Goal: Book appointment/travel/reservation

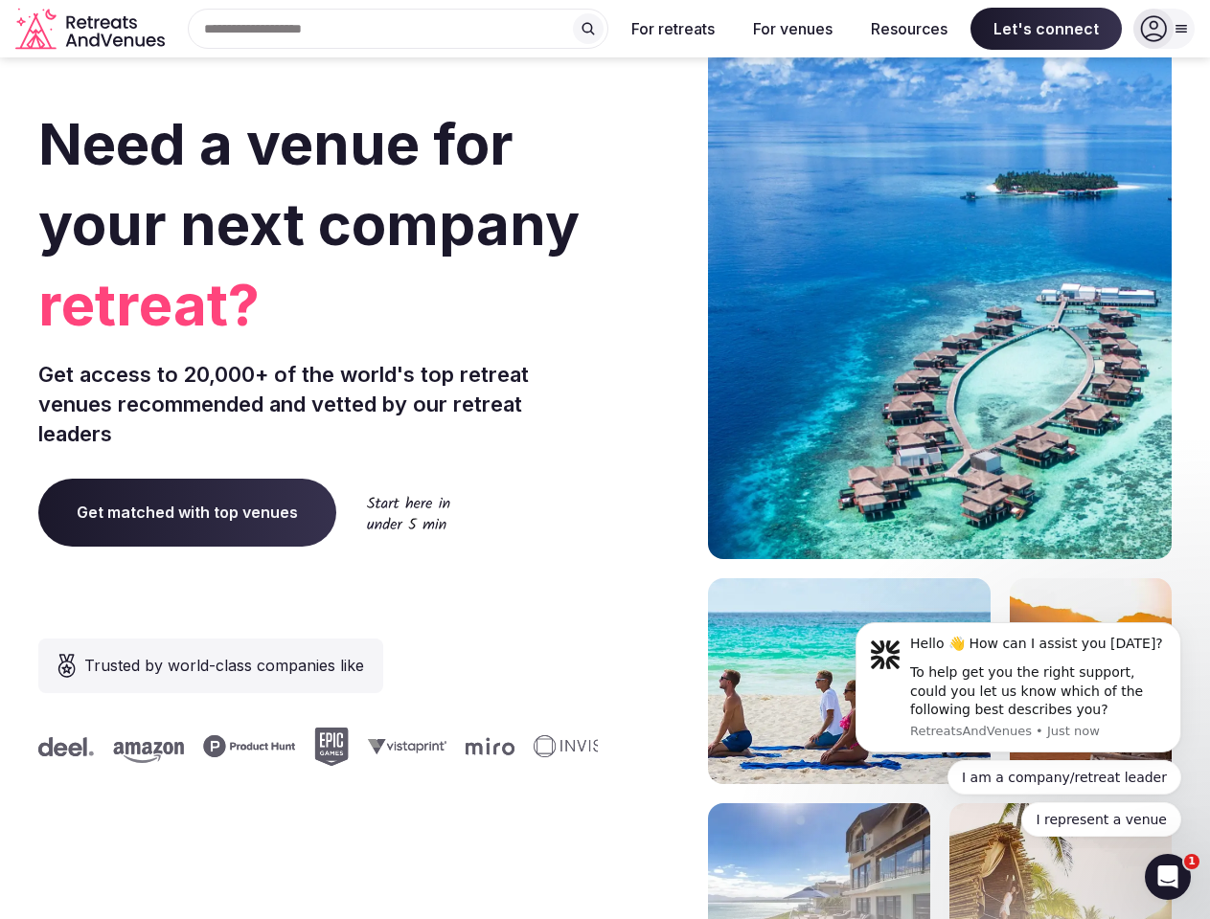
click at [604, 460] on div "Need a venue for your next company retreat? Get access to 20,000+ of the world'…" at bounding box center [604, 573] width 1133 height 1154
click at [398, 29] on div "Search Popular Destinations [GEOGRAPHIC_DATA], [GEOGRAPHIC_DATA] [GEOGRAPHIC_DA…" at bounding box center [390, 29] width 436 height 40
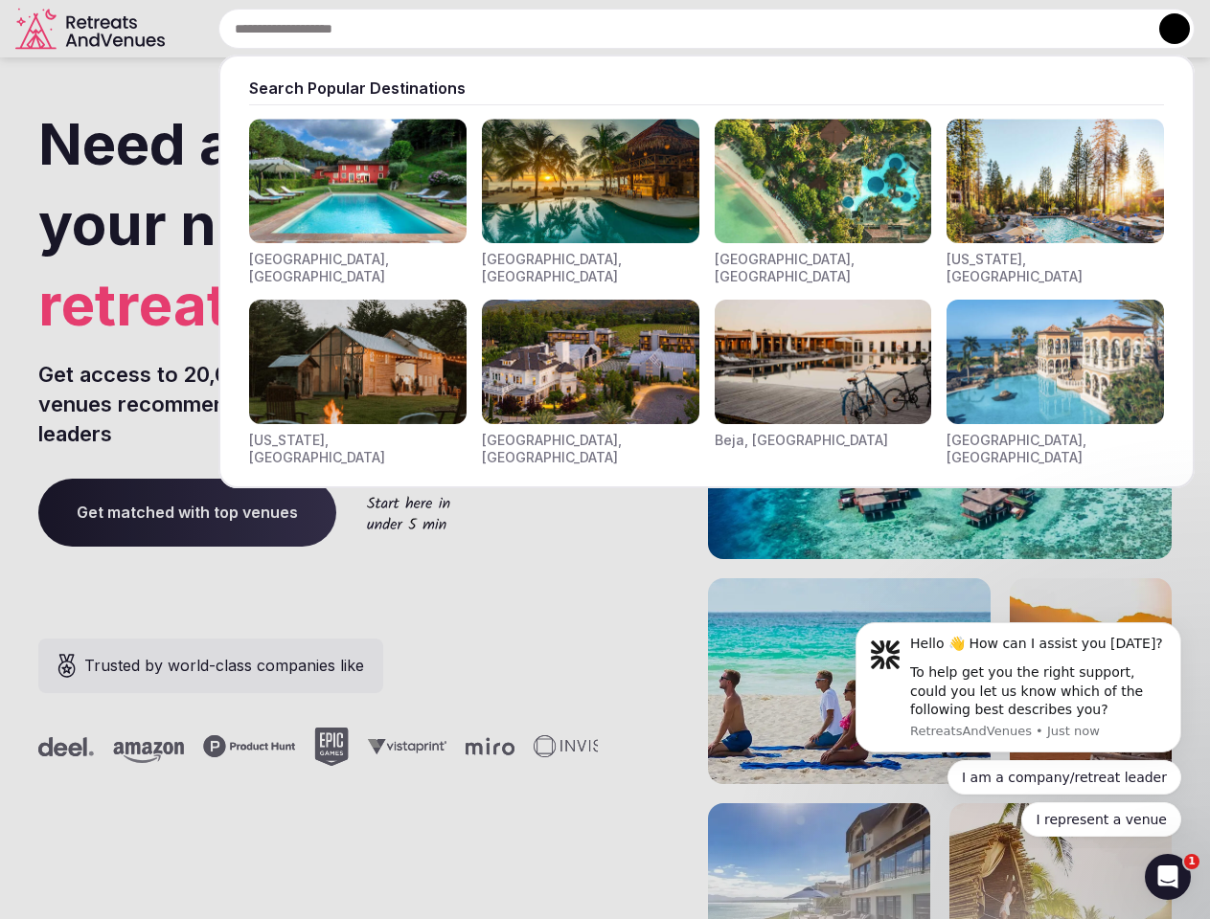
click at [588, 29] on input "text" at bounding box center [706, 29] width 976 height 40
click at [673, 29] on input "text" at bounding box center [706, 29] width 976 height 40
click at [792, 29] on input "text" at bounding box center [706, 29] width 976 height 40
click at [909, 29] on input "text" at bounding box center [706, 29] width 976 height 40
click at [1046, 29] on input "text" at bounding box center [706, 29] width 976 height 40
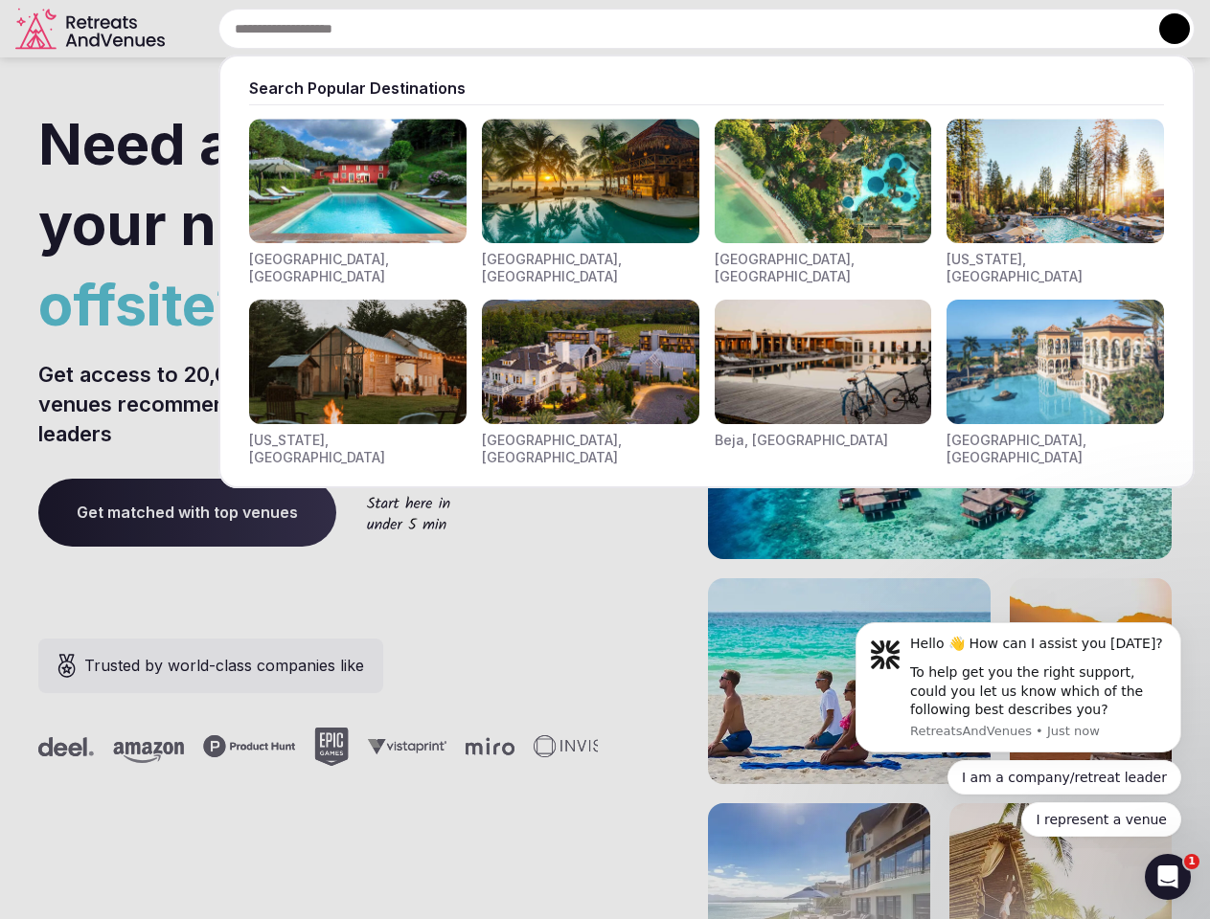
click at [1164, 29] on button at bounding box center [1174, 28] width 31 height 31
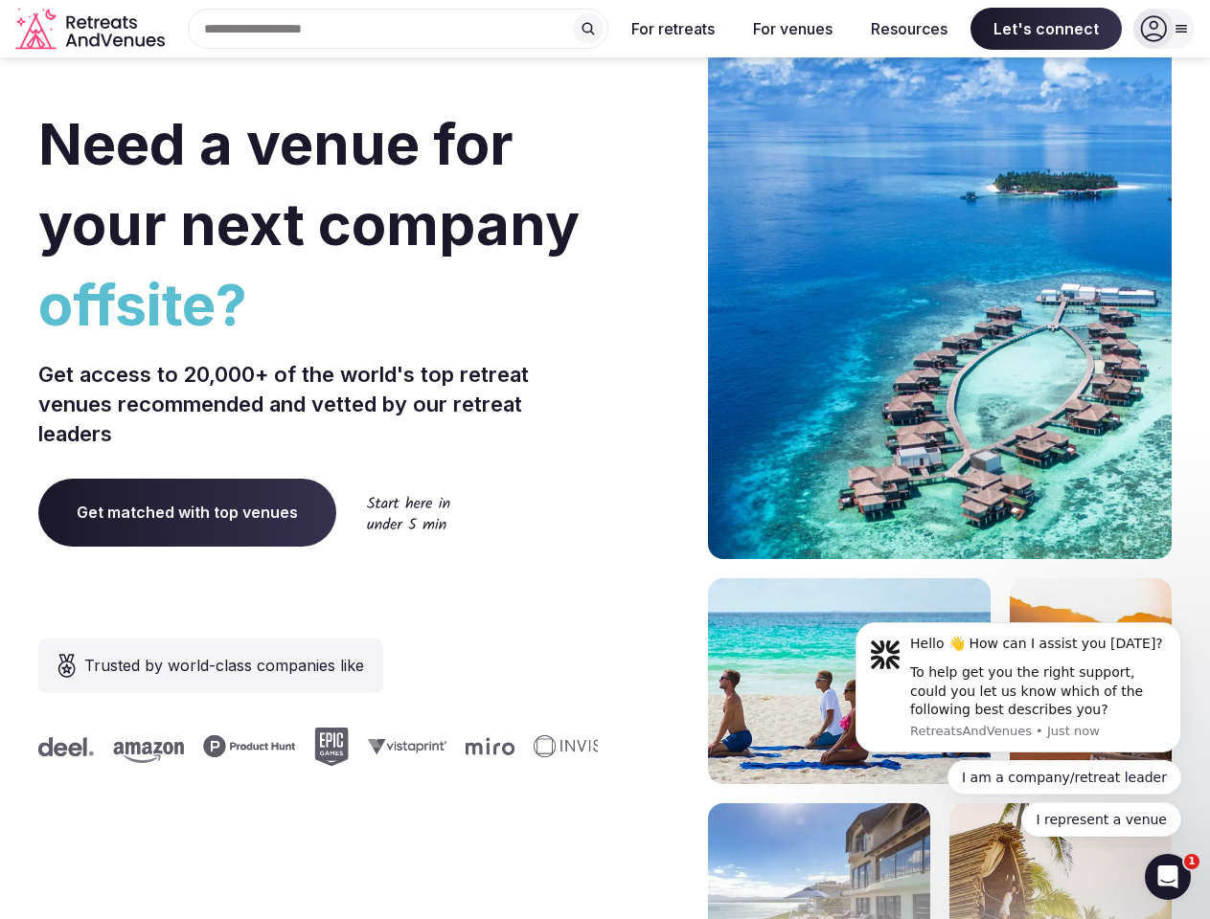
click at [1018, 688] on div "To help get you the right support, could you let us know which of the following…" at bounding box center [1038, 692] width 257 height 57
